Goal: Task Accomplishment & Management: Manage account settings

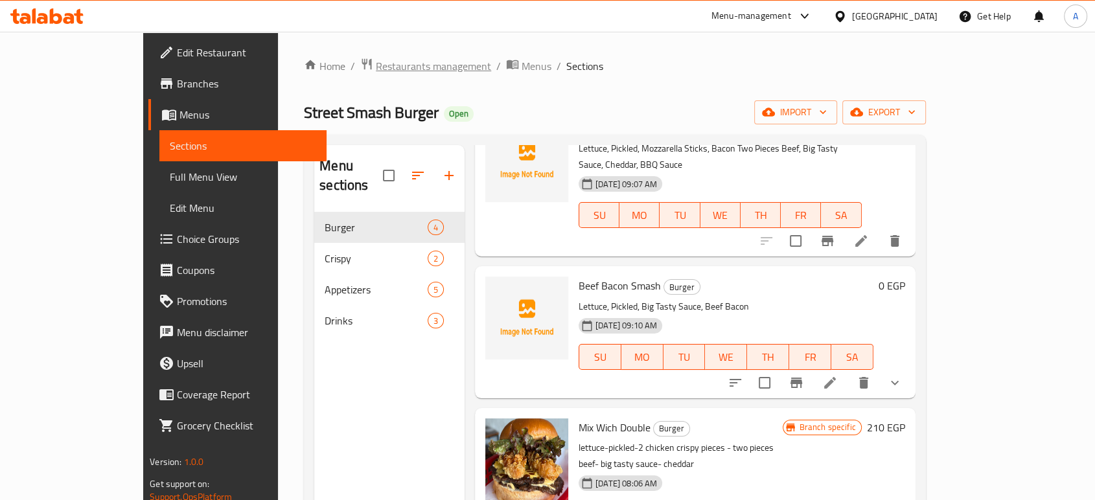
click at [376, 74] on span "Restaurants management" at bounding box center [433, 66] width 115 height 16
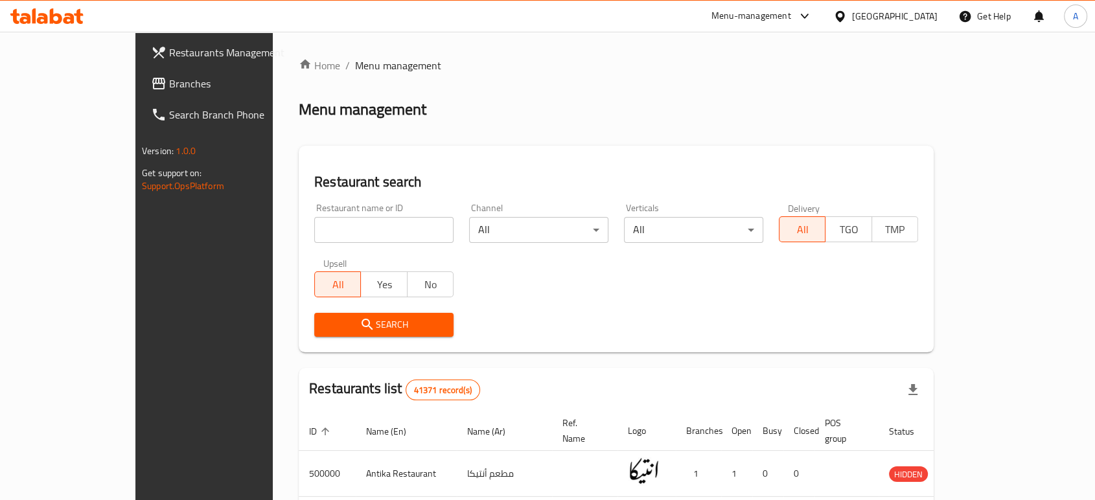
click at [332, 241] on input "search" at bounding box center [383, 230] width 139 height 26
type input "sixty one"
click button "Search" at bounding box center [383, 325] width 139 height 24
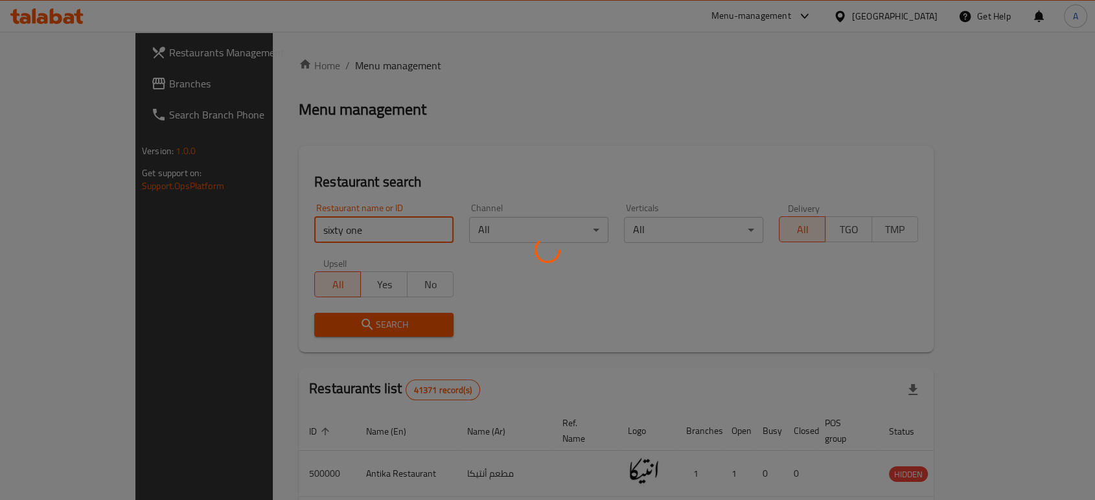
click button "Search" at bounding box center [383, 325] width 139 height 24
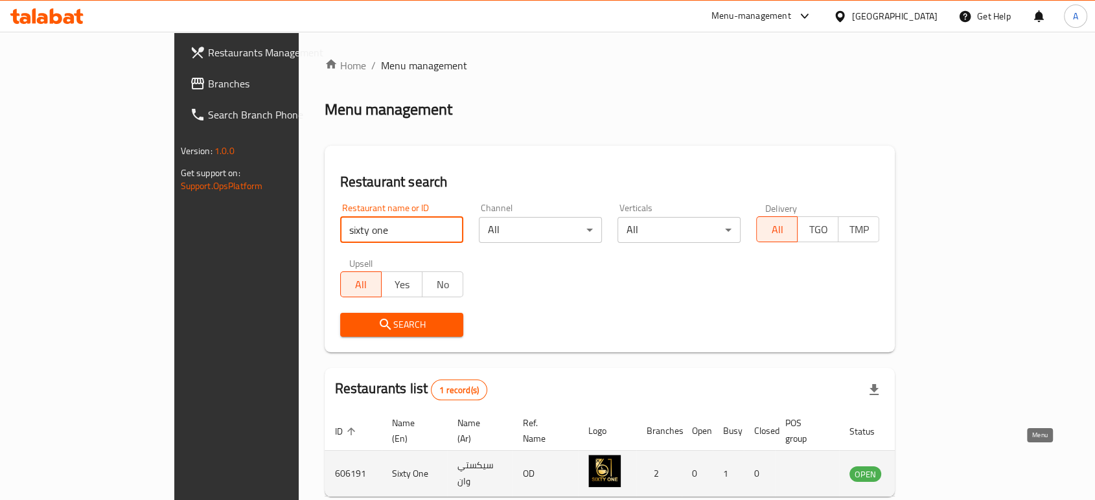
click at [941, 466] on link "enhanced table" at bounding box center [929, 474] width 24 height 16
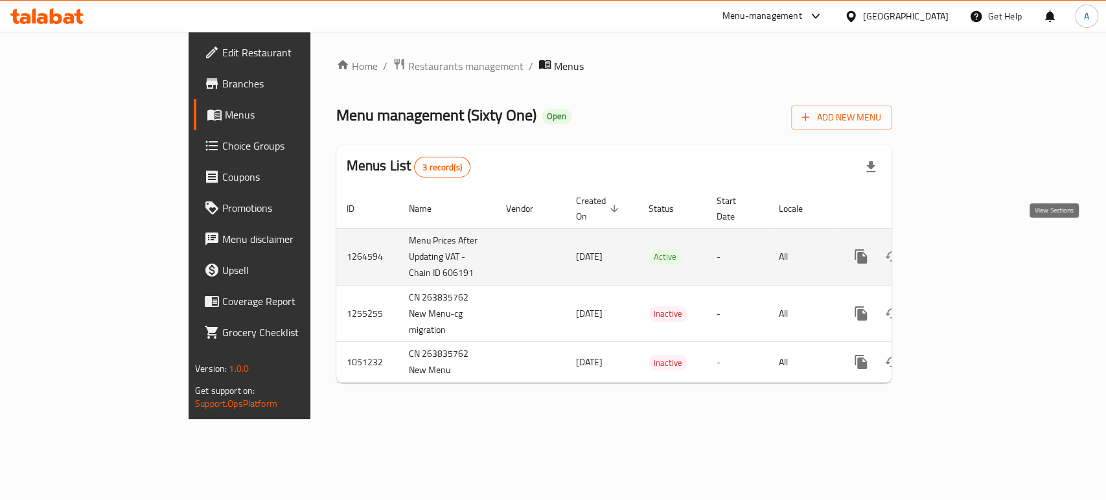
click at [962, 249] on icon "enhanced table" at bounding box center [955, 257] width 16 height 16
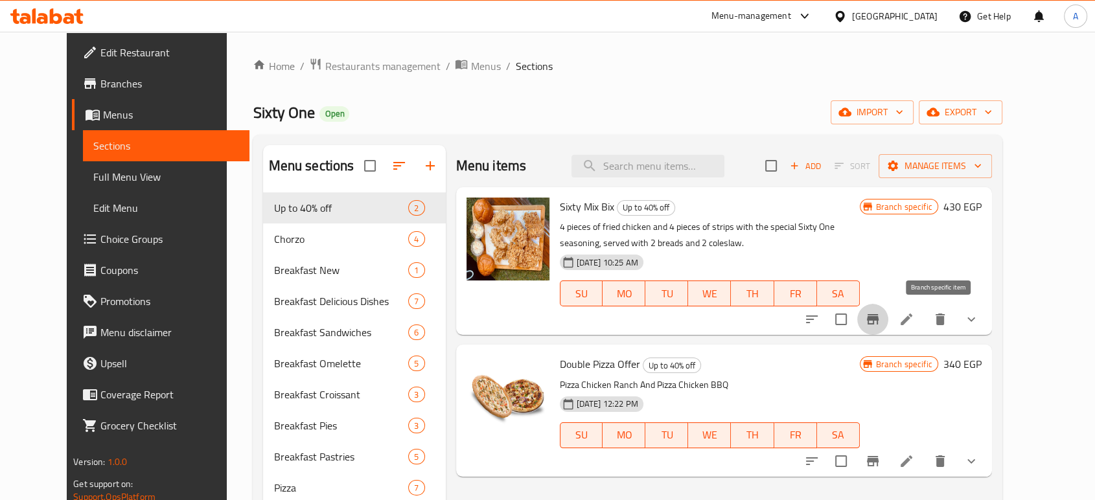
click at [880, 327] on icon "Branch-specific-item" at bounding box center [873, 320] width 16 height 16
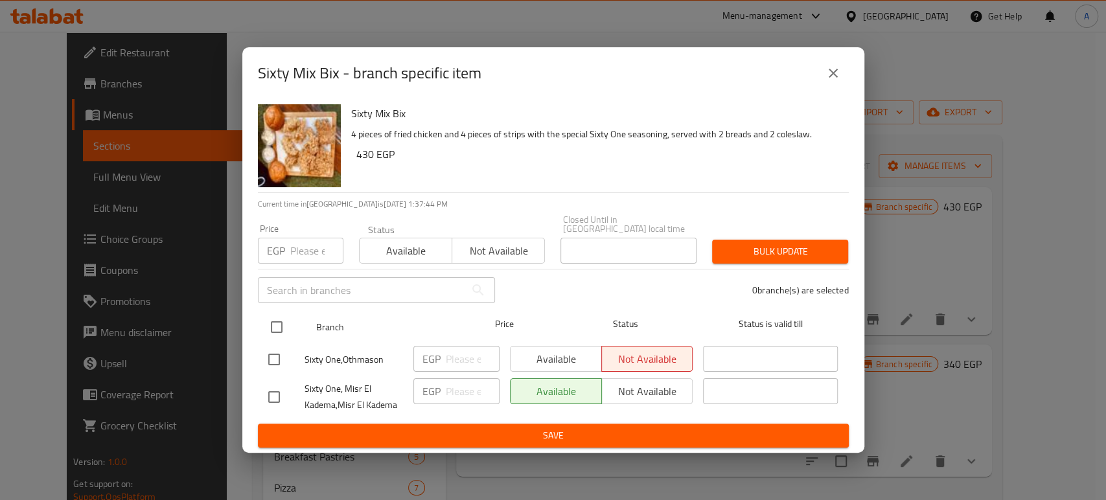
click at [273, 317] on input "checkbox" at bounding box center [276, 327] width 27 height 27
checkbox input "true"
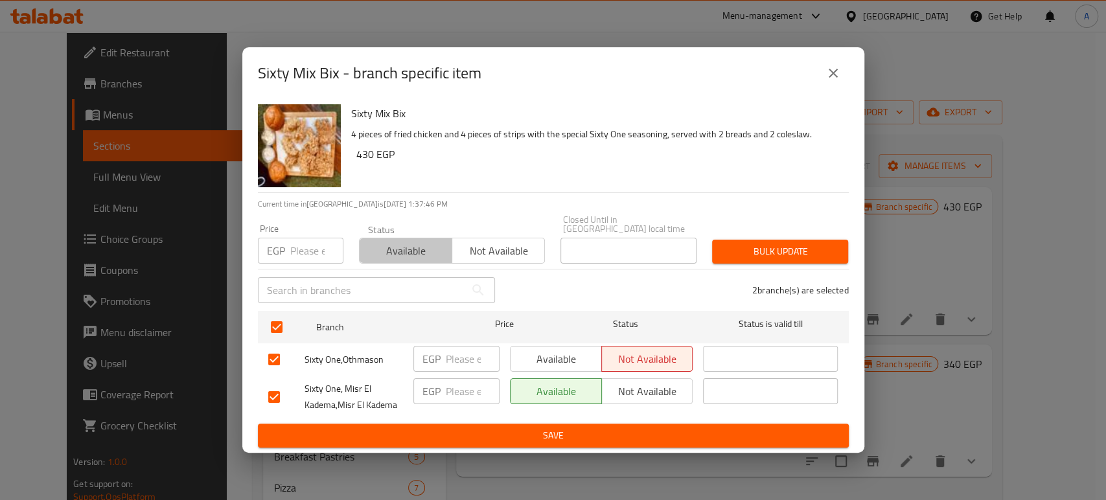
click at [419, 251] on span "Available" at bounding box center [406, 251] width 82 height 19
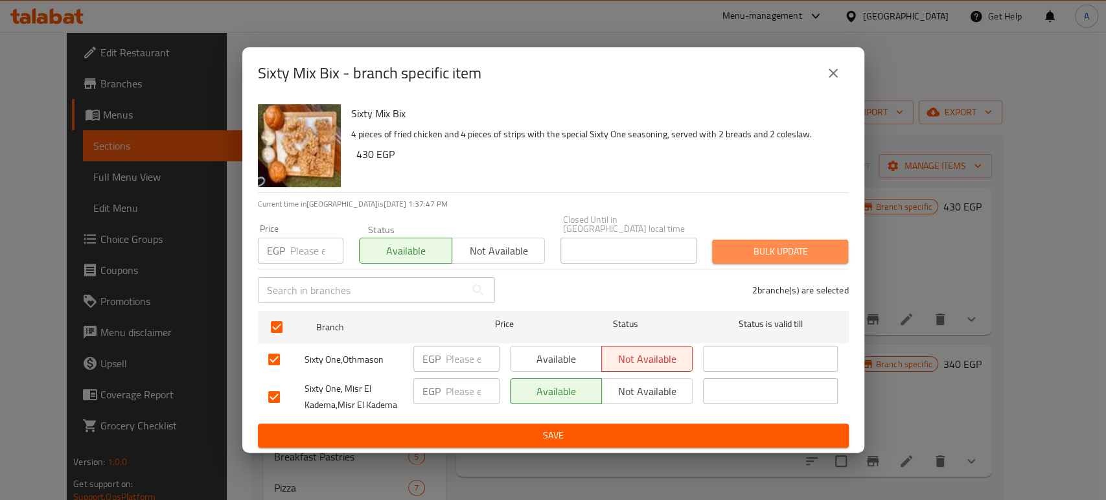
click at [746, 252] on span "Bulk update" at bounding box center [779, 252] width 115 height 16
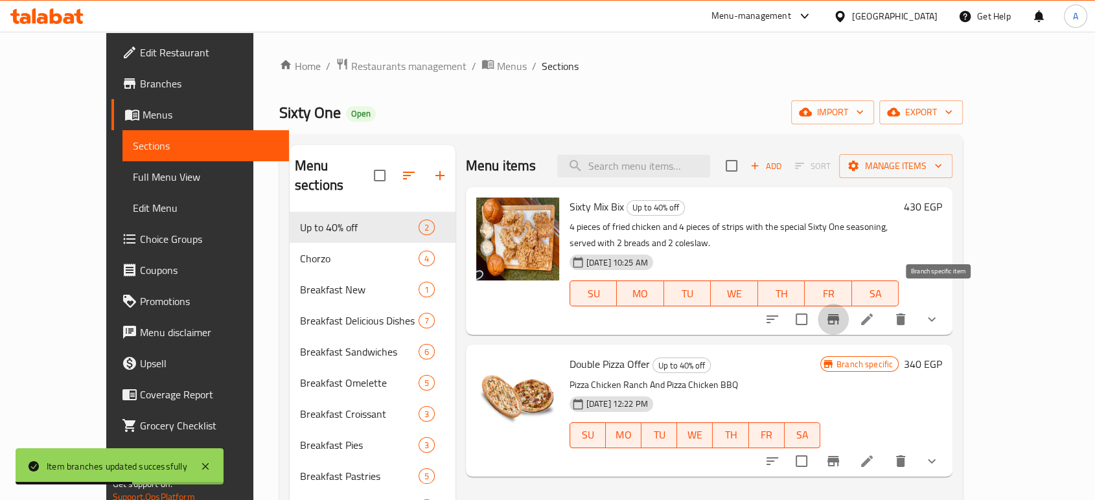
click at [849, 304] on button "Branch-specific-item" at bounding box center [833, 319] width 31 height 31
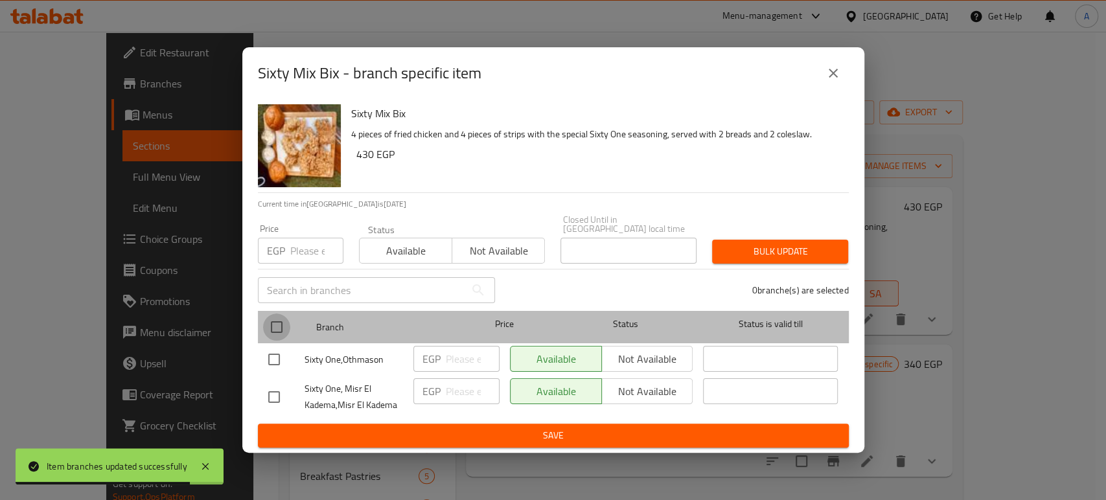
click at [263, 324] on input "checkbox" at bounding box center [276, 327] width 27 height 27
checkbox input "true"
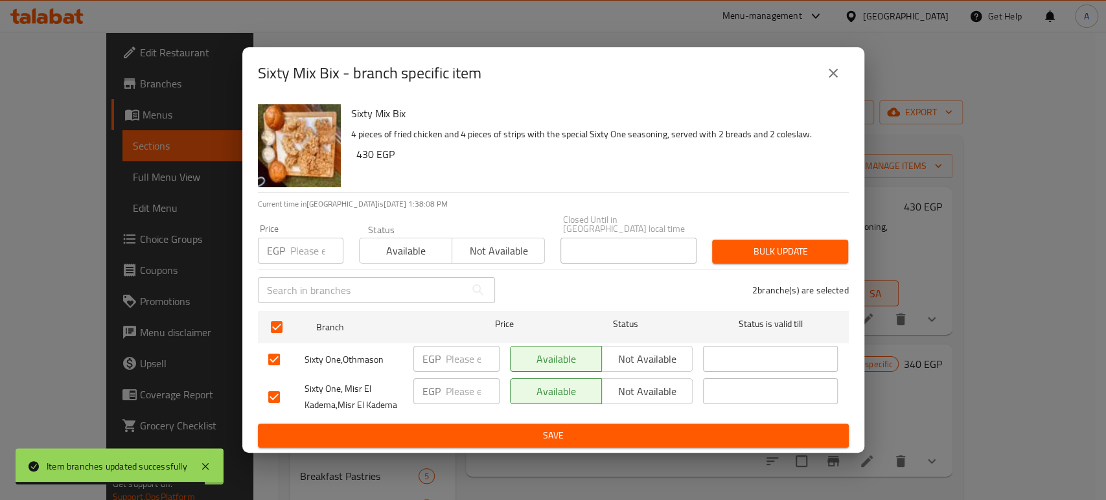
click at [479, 256] on button "Not available" at bounding box center [498, 251] width 93 height 26
click at [760, 244] on span "Bulk update" at bounding box center [779, 252] width 115 height 16
